Goal: Task Accomplishment & Management: Complete application form

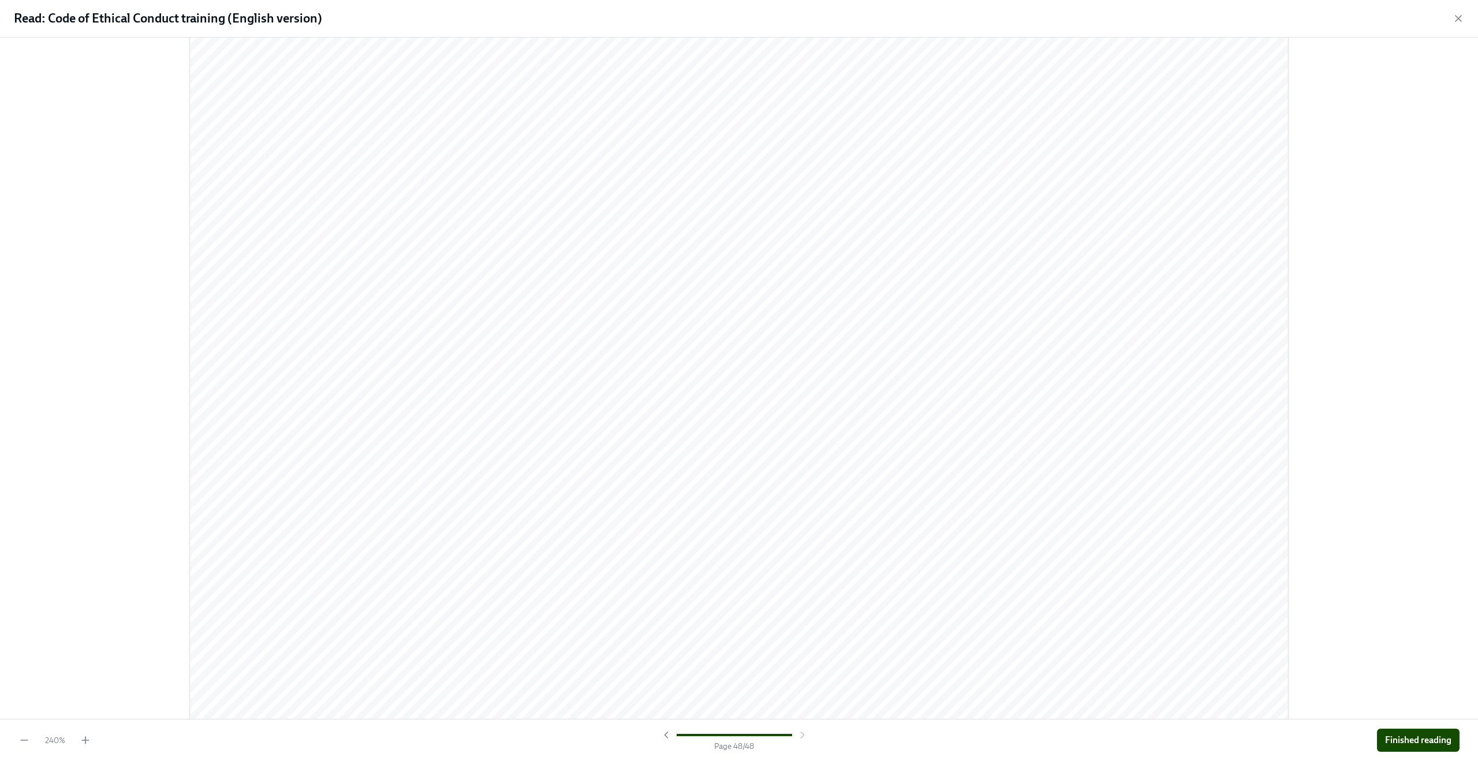
scroll to position [40606, 0]
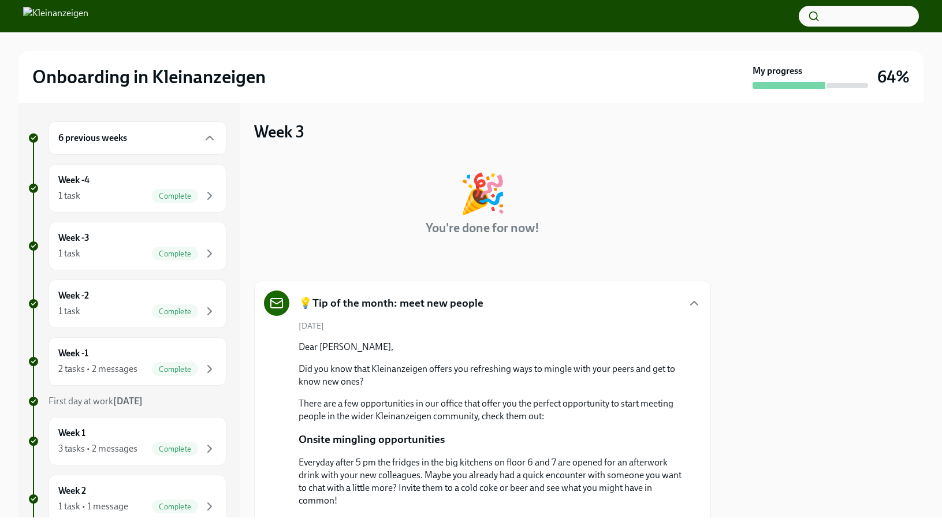
scroll to position [141, 0]
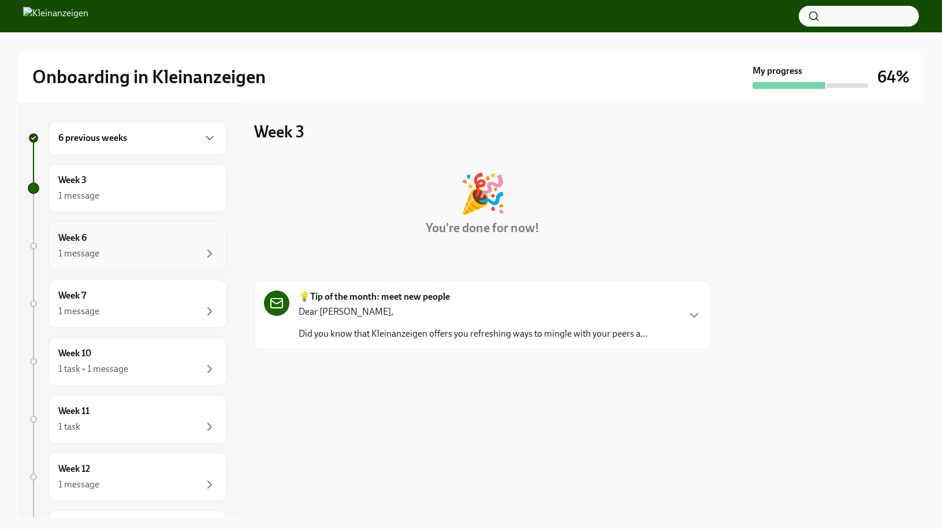
click at [193, 253] on div "1 message" at bounding box center [137, 254] width 158 height 14
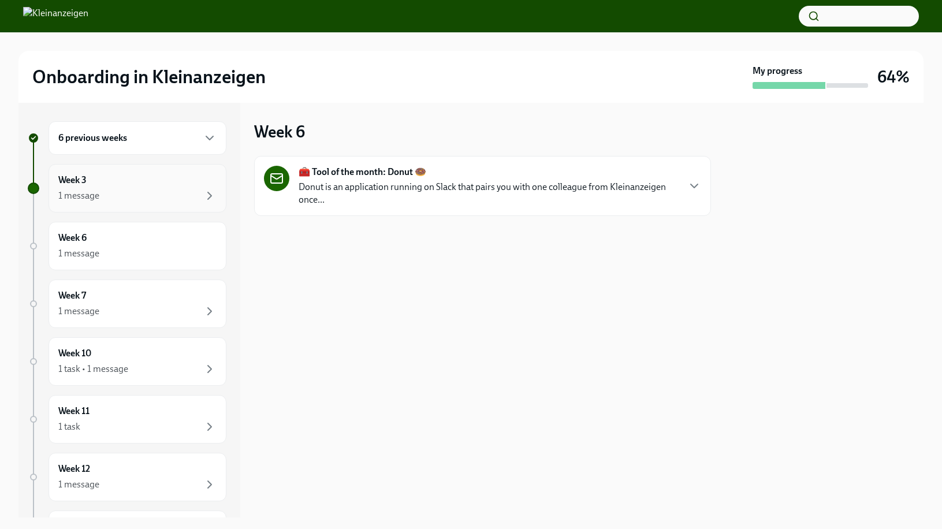
click at [150, 189] on div "1 message" at bounding box center [137, 196] width 158 height 14
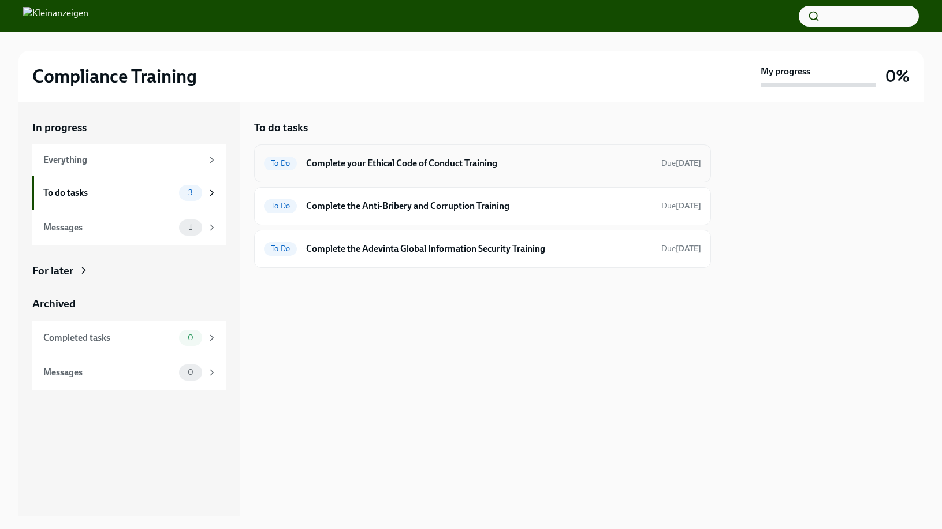
click at [369, 158] on h6 "Complete your Ethical Code of Conduct Training" at bounding box center [479, 163] width 346 height 13
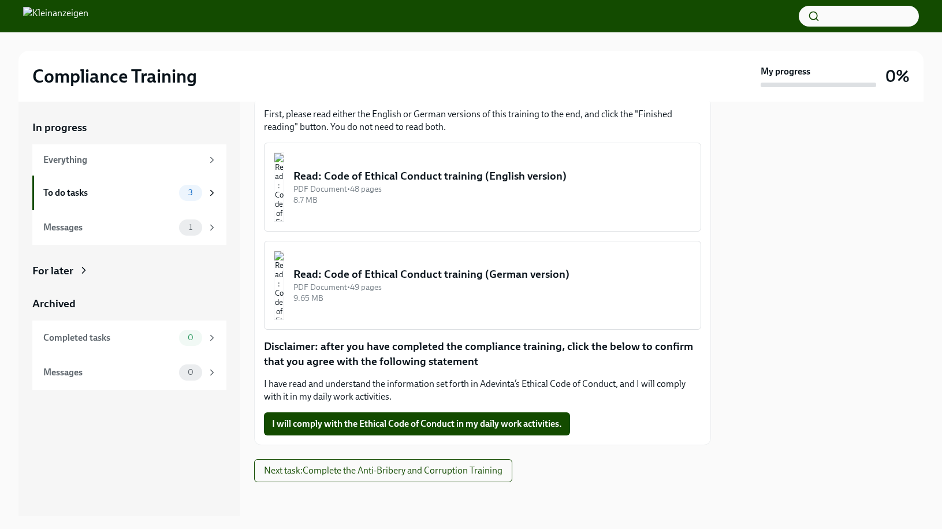
scroll to position [136, 0]
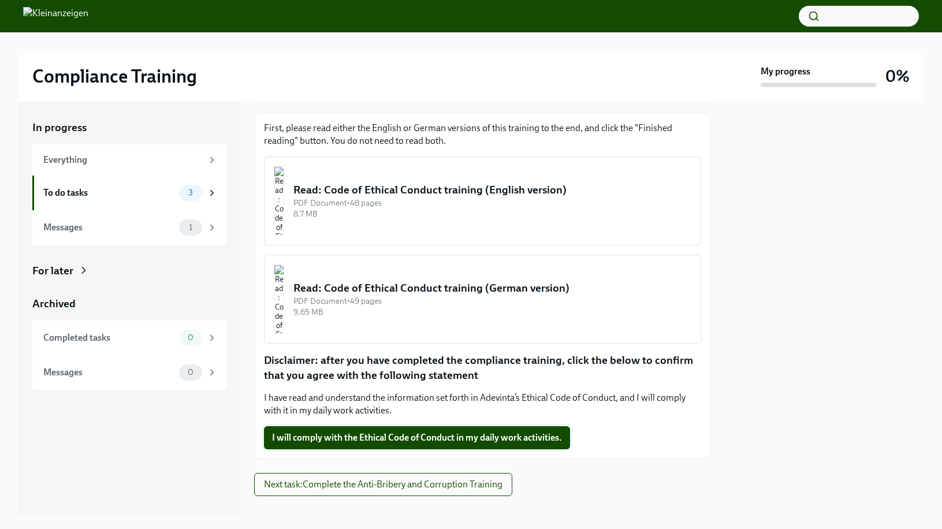
click at [398, 435] on span "I will comply with the Ethical Code of Conduct in my daily work activities." at bounding box center [417, 438] width 290 height 12
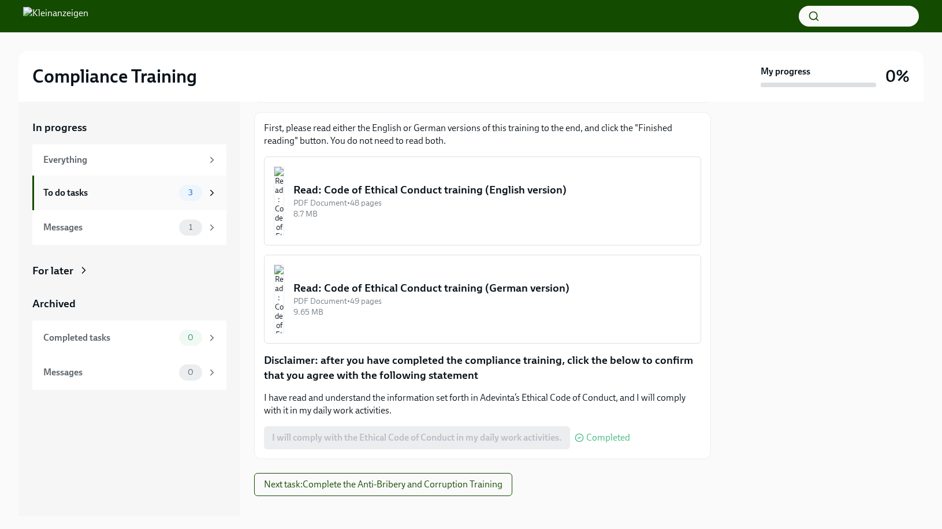
click at [95, 188] on div "To do tasks" at bounding box center [108, 192] width 131 height 13
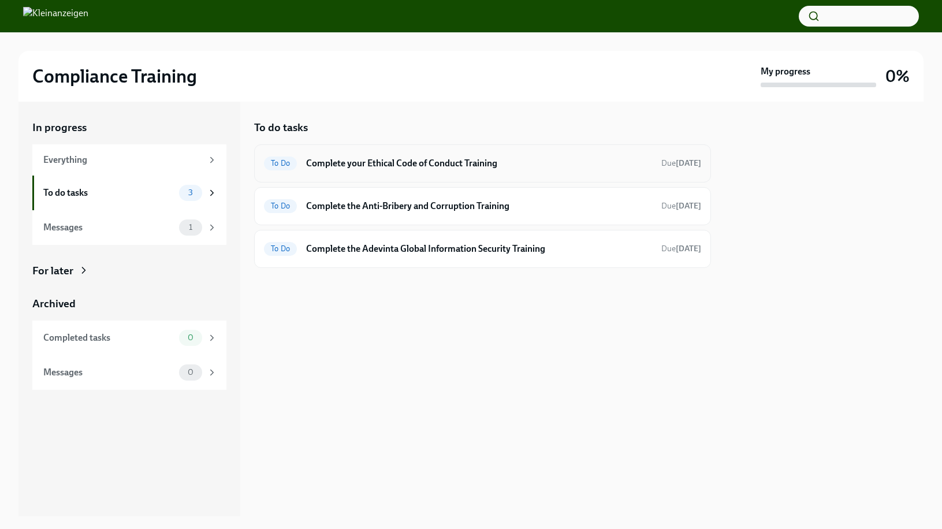
click at [364, 162] on h6 "Complete your Ethical Code of Conduct Training" at bounding box center [479, 163] width 346 height 13
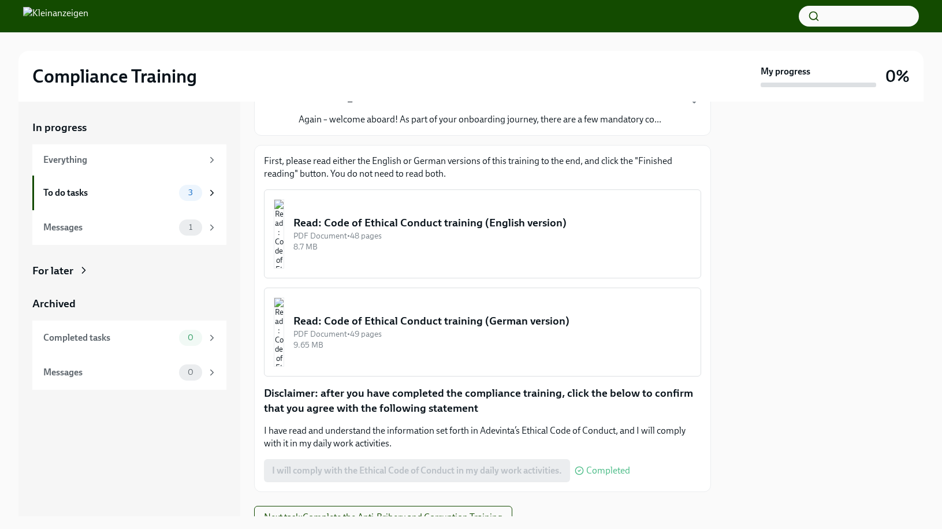
scroll to position [153, 0]
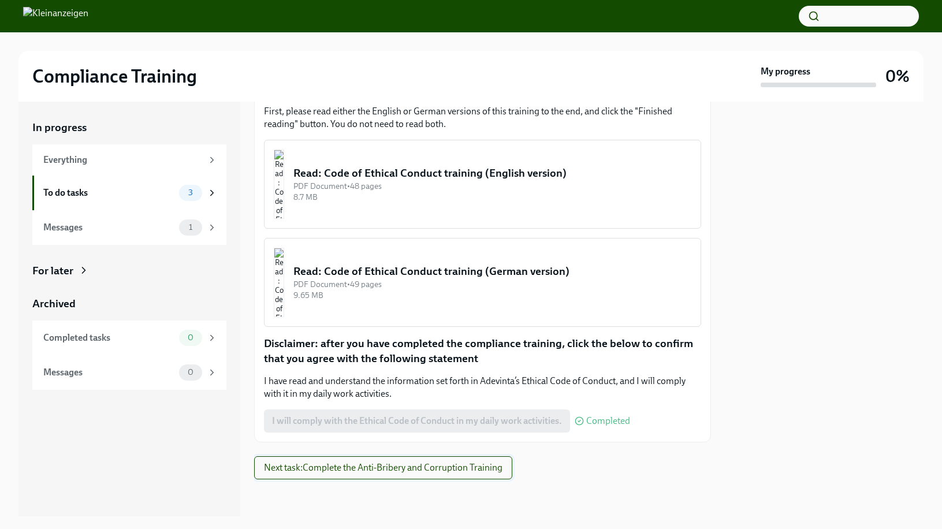
click at [423, 473] on button "Next task : Complete the Anti-Bribery and Corruption Training" at bounding box center [383, 467] width 258 height 23
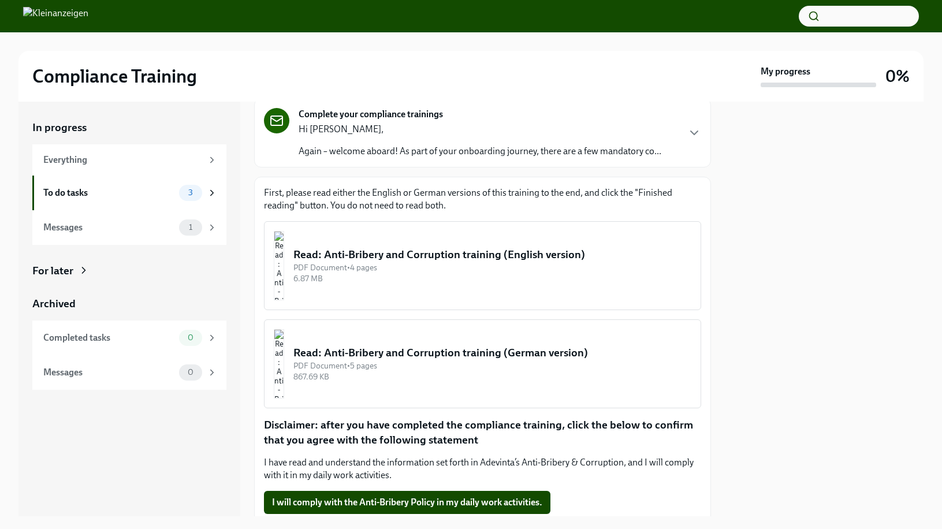
scroll to position [81, 0]
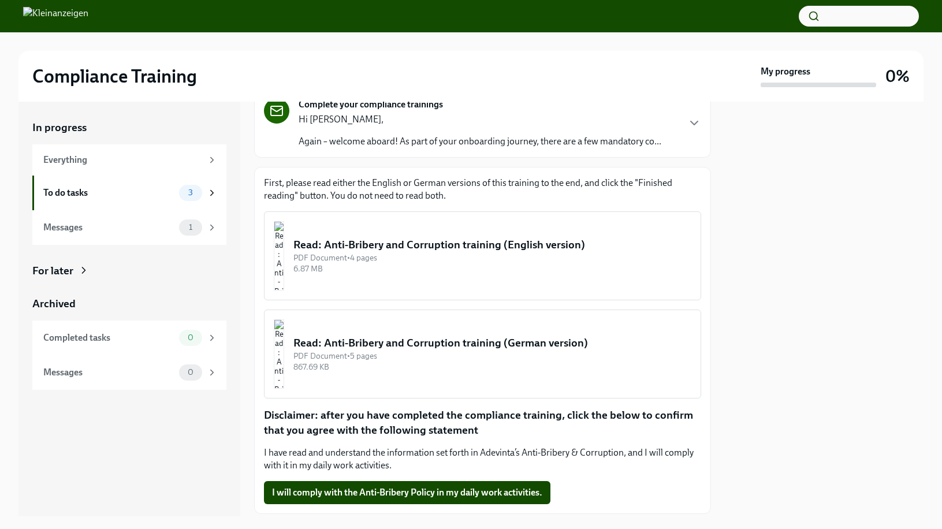
click at [368, 242] on div "Read: Anti-Bribery and Corruption training (English version)" at bounding box center [492, 244] width 398 height 15
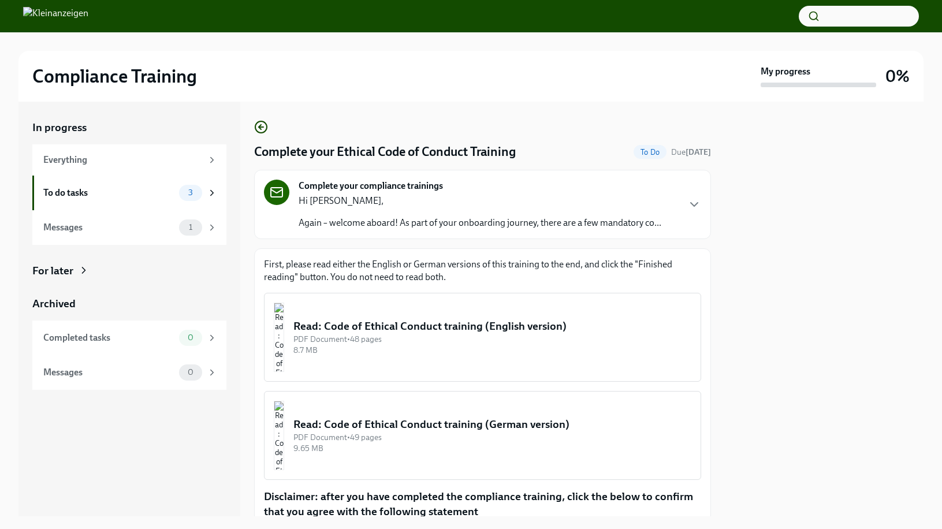
click at [397, 327] on div "Read: Code of Ethical Conduct training (English version)" at bounding box center [492, 326] width 398 height 15
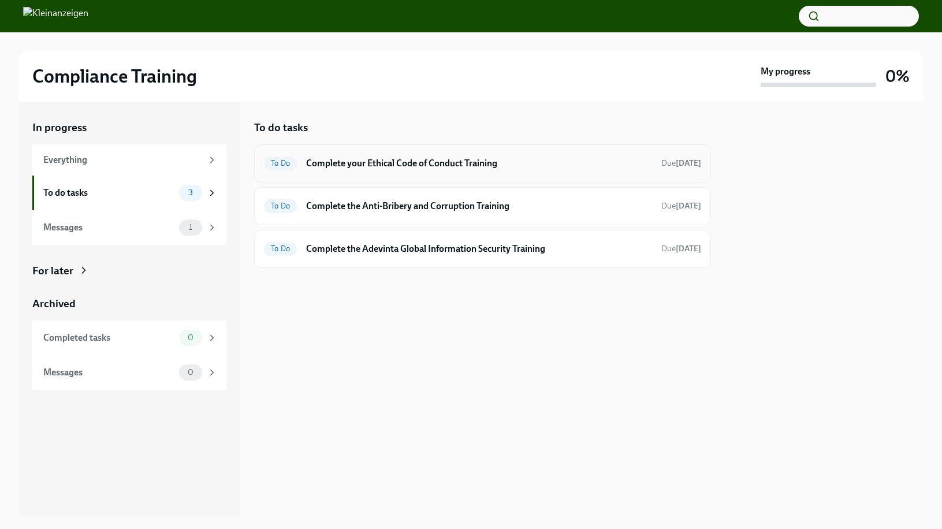
click at [346, 152] on div "To Do Complete your Ethical Code of Conduct Training Due in 3 days" at bounding box center [482, 163] width 457 height 38
click at [340, 160] on h6 "Complete your Ethical Code of Conduct Training" at bounding box center [479, 163] width 346 height 13
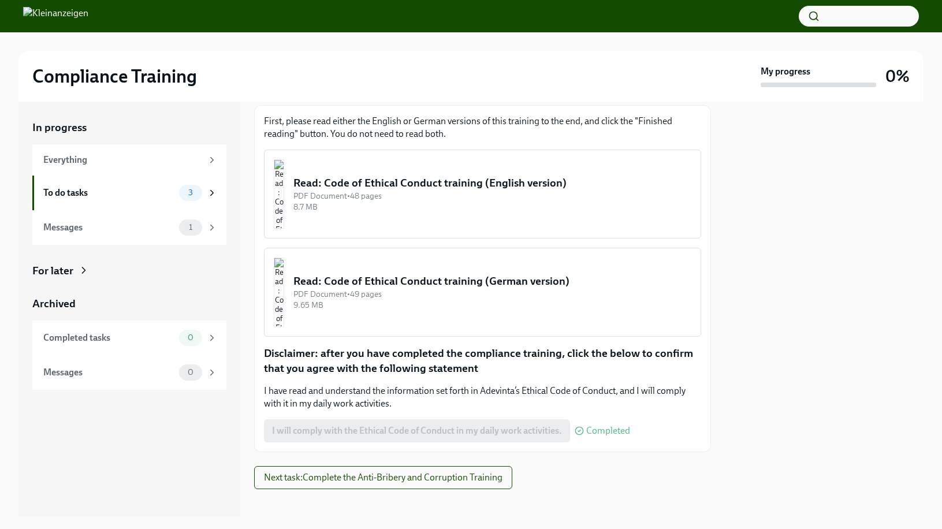
scroll to position [153, 0]
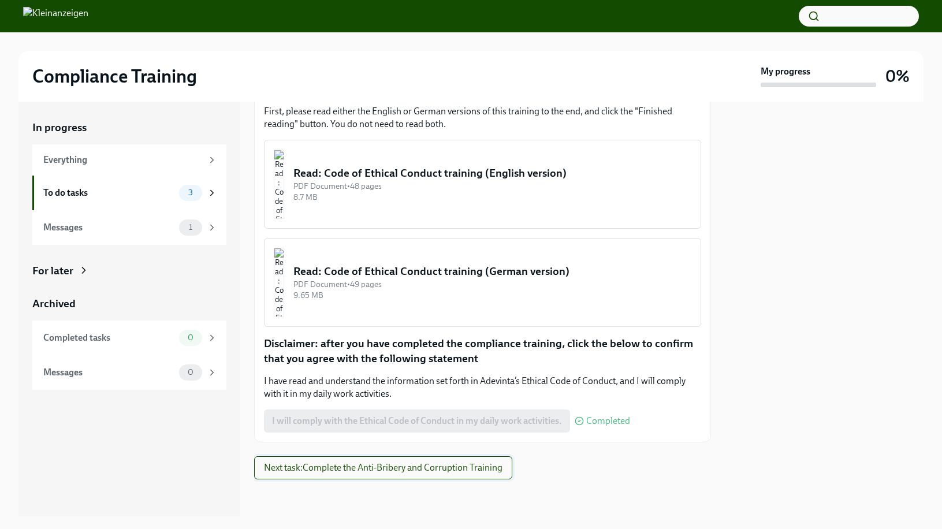
click at [426, 472] on span "Next task : Complete the Anti-Bribery and Corruption Training" at bounding box center [383, 468] width 238 height 12
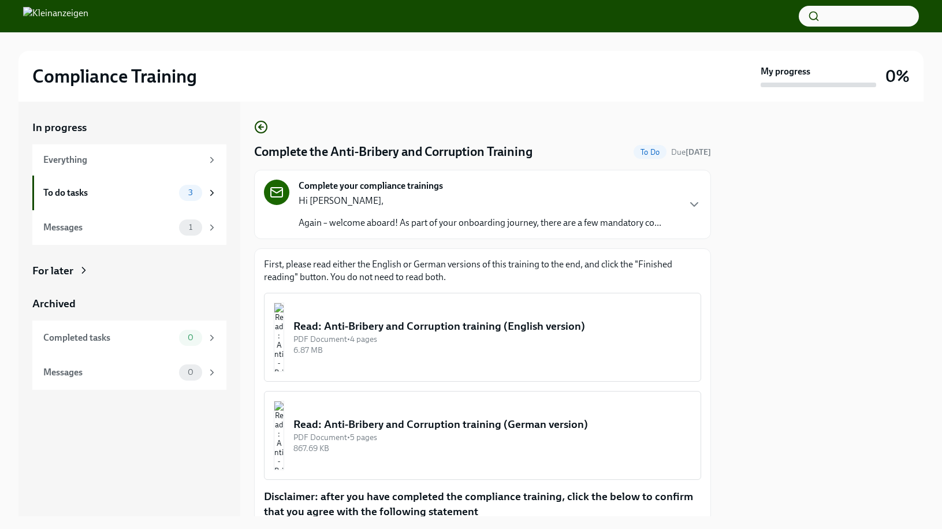
click at [439, 326] on div "Read: Anti-Bribery and Corruption training (English version)" at bounding box center [492, 326] width 398 height 15
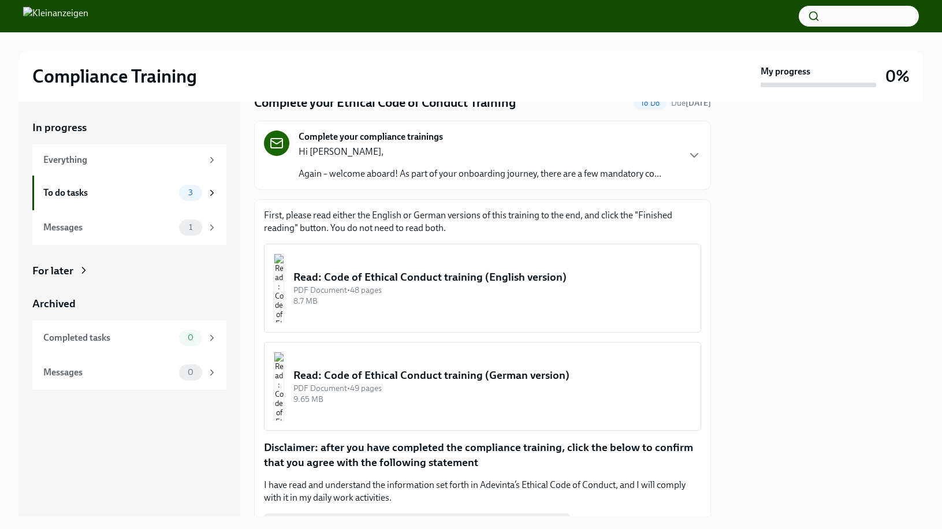
scroll to position [153, 0]
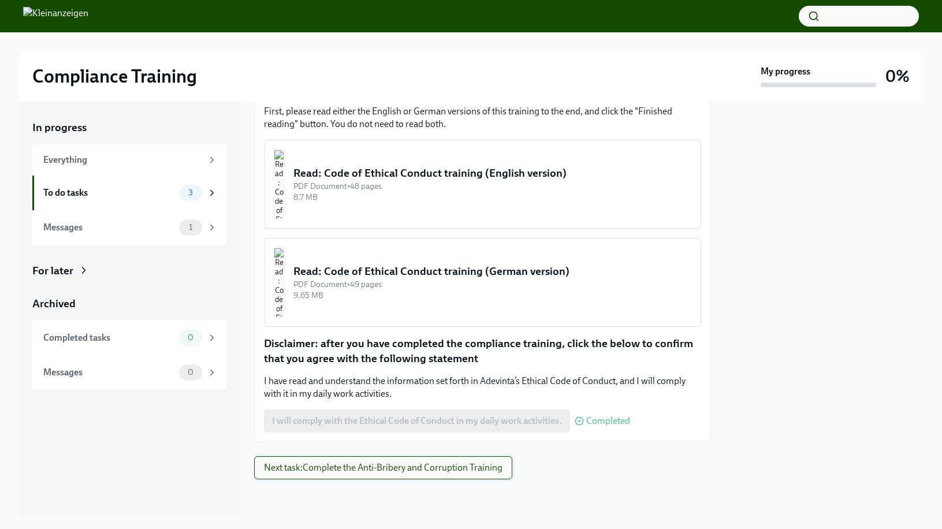
click at [404, 469] on span "Next task : Complete the Anti-Bribery and Corruption Training" at bounding box center [383, 468] width 238 height 12
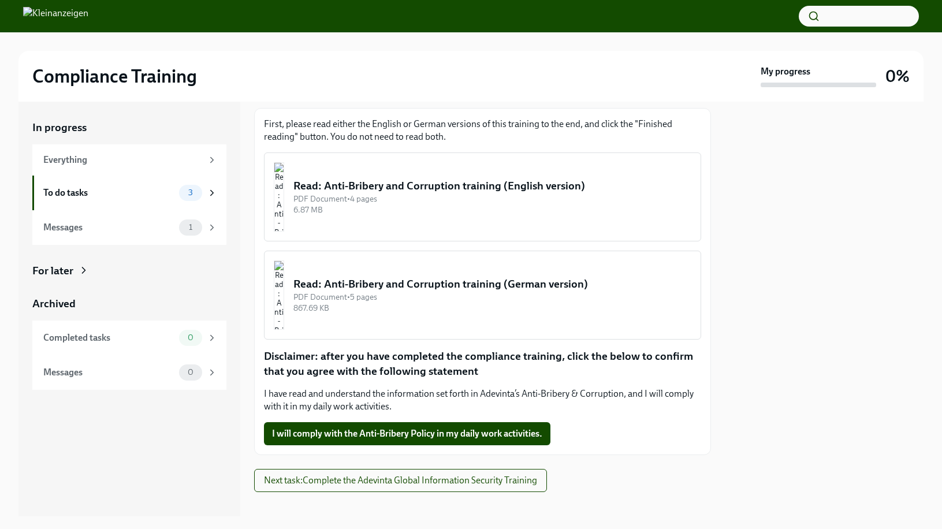
scroll to position [153, 0]
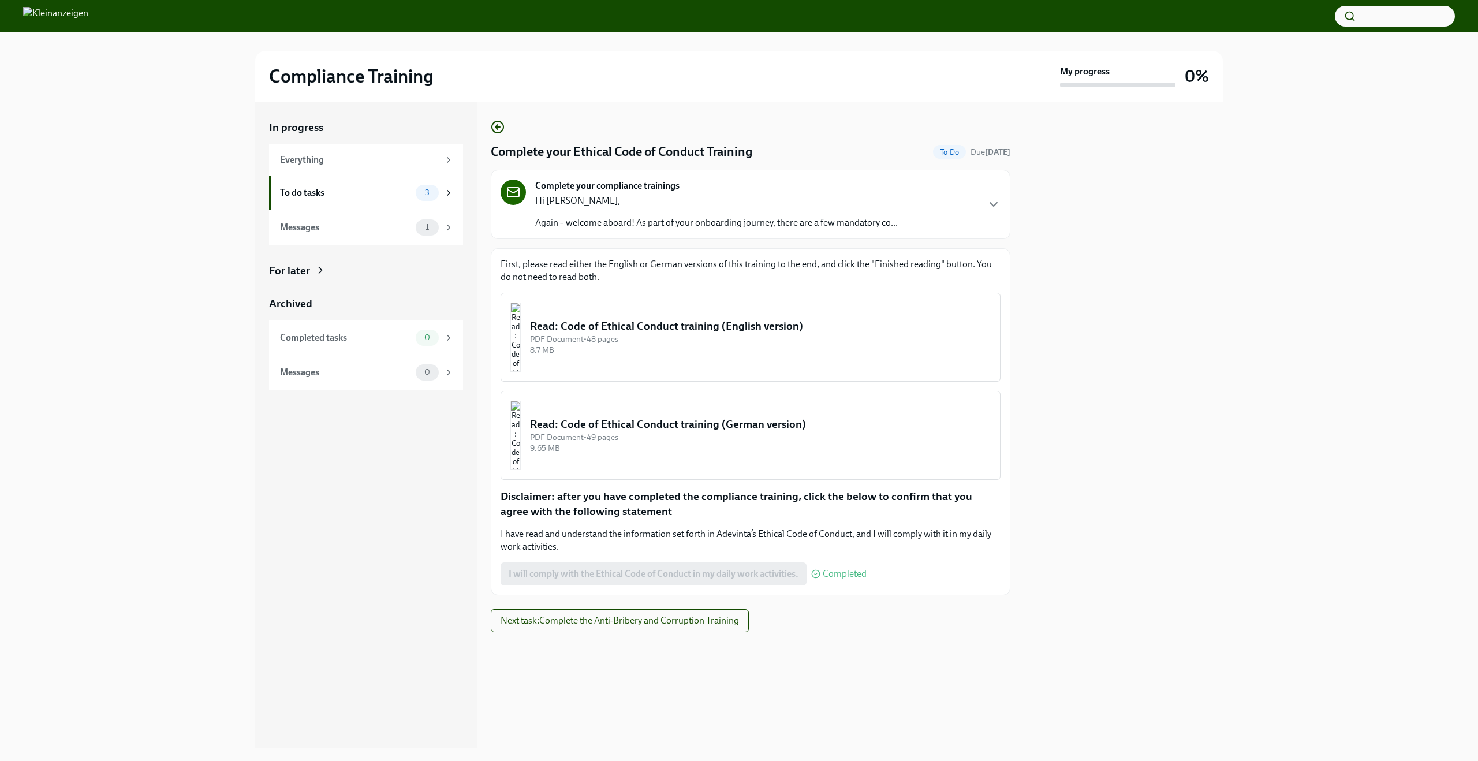
click at [670, 322] on div "Read: Code of Ethical Conduct training (English version)" at bounding box center [760, 326] width 461 height 15
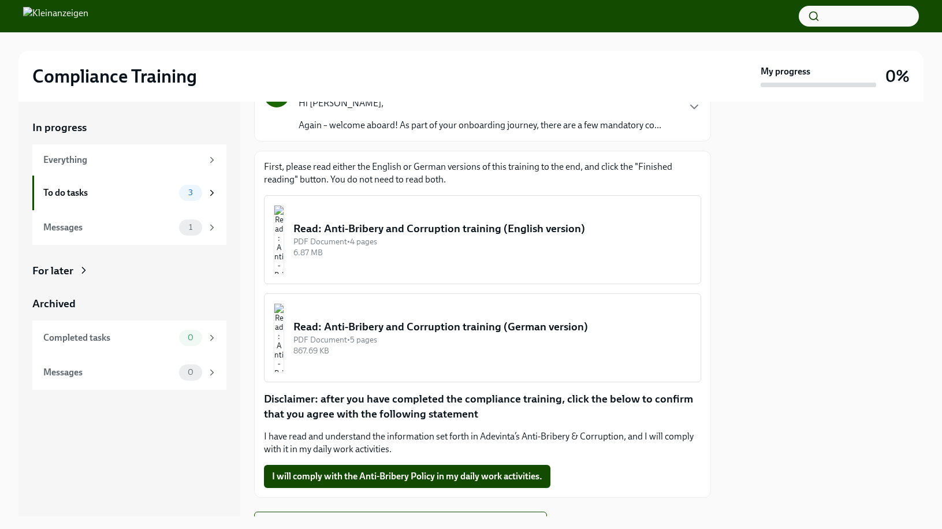
scroll to position [122, 0]
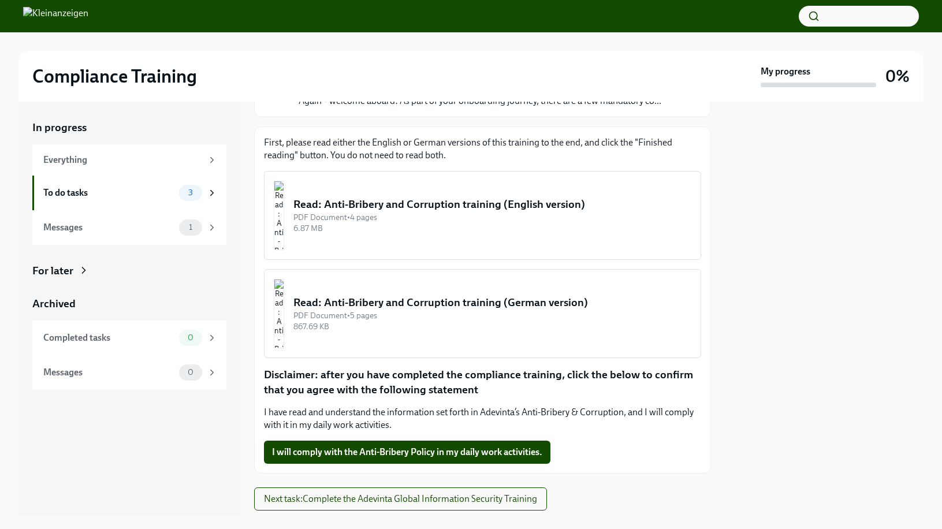
click at [445, 202] on div "Read: Anti-Bribery and Corruption training (English version)" at bounding box center [492, 204] width 398 height 15
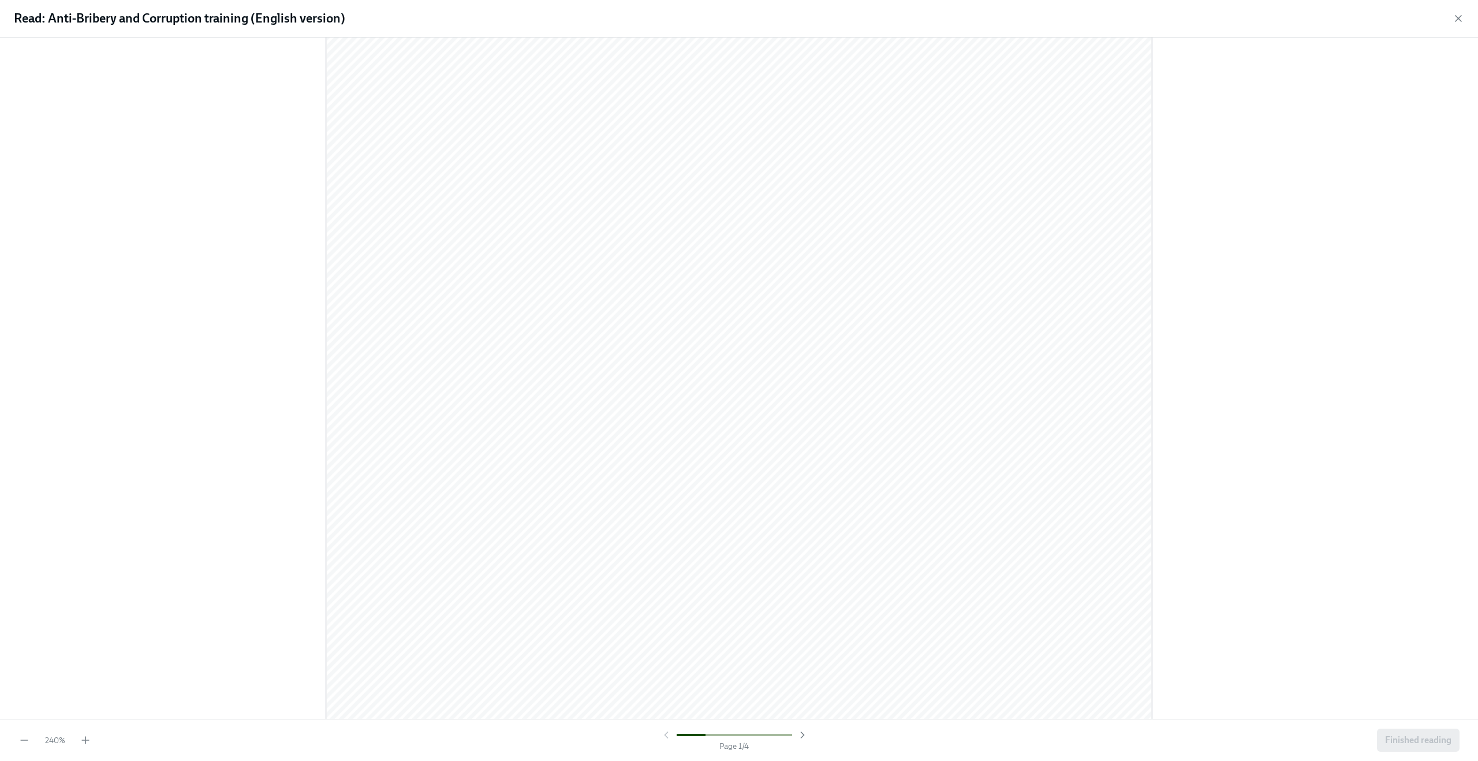
scroll to position [1138, 0]
